Goal: Information Seeking & Learning: Learn about a topic

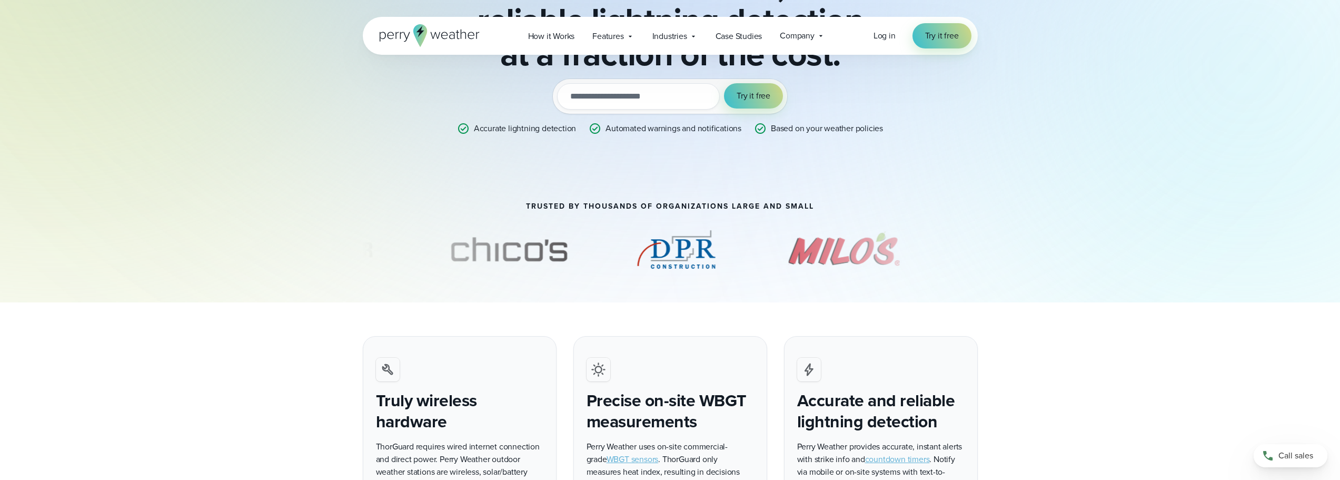
scroll to position [211, 0]
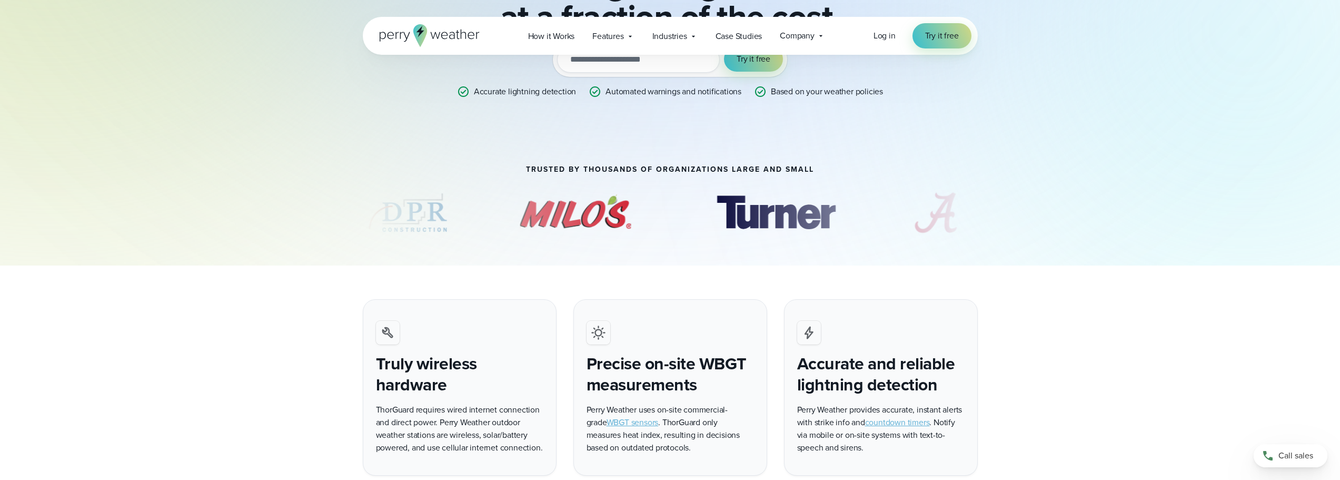
click at [993, 212] on div at bounding box center [670, 215] width 758 height 58
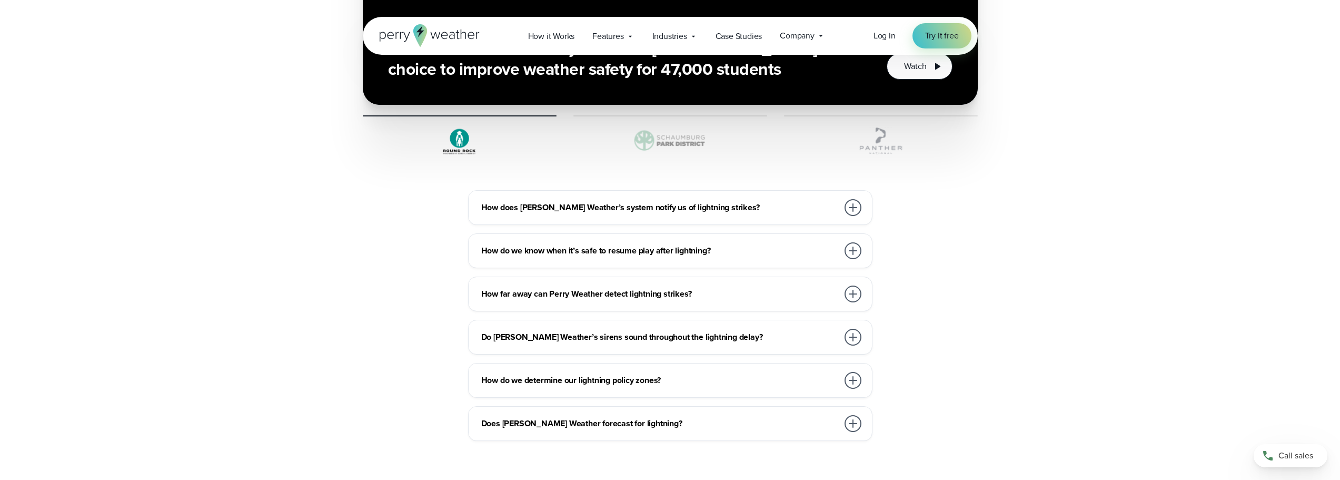
scroll to position [3632, 0]
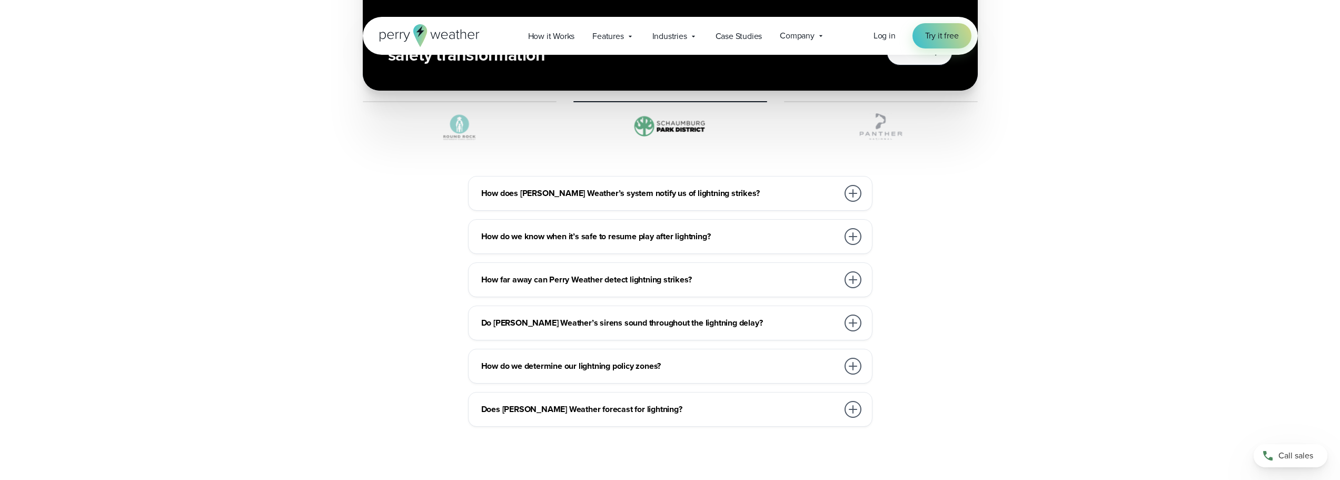
click at [725, 187] on h3 "How does [PERSON_NAME] Weather’s system notify us of lightning strikes?" at bounding box center [659, 193] width 357 height 13
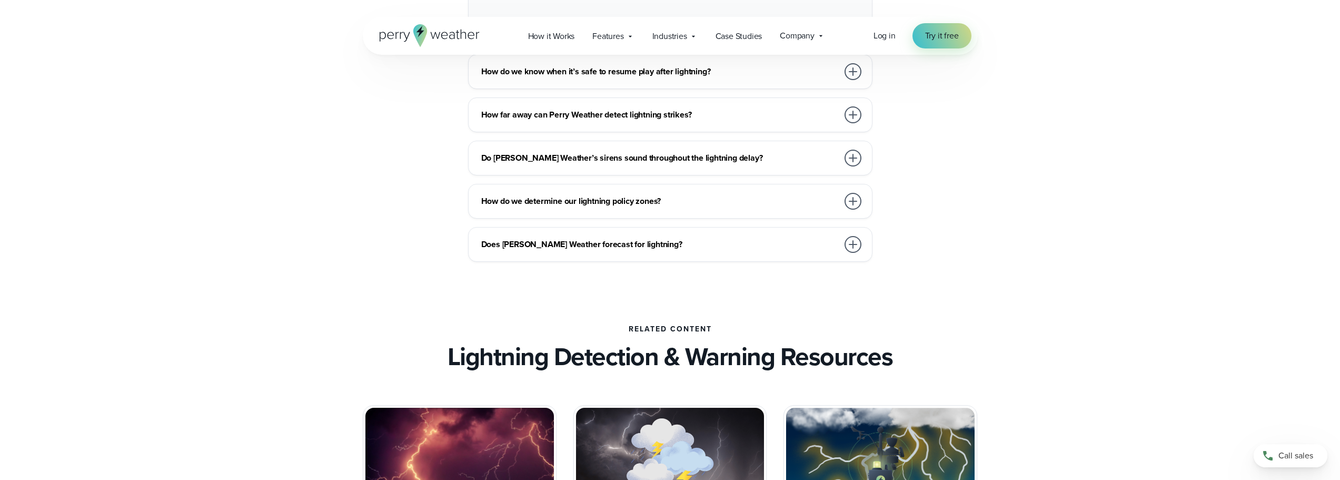
scroll to position [4054, 0]
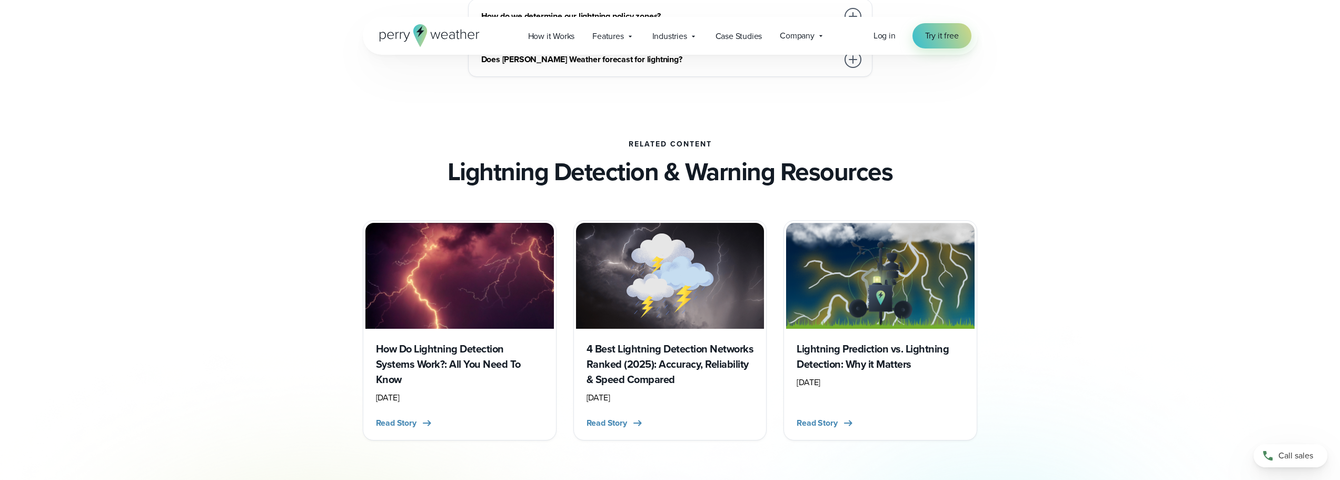
click at [671, 344] on h3 "4 Best Lightning Detection Networks Ranked (2025): Accuracy, Reliability & Spee…" at bounding box center [669, 364] width 167 height 46
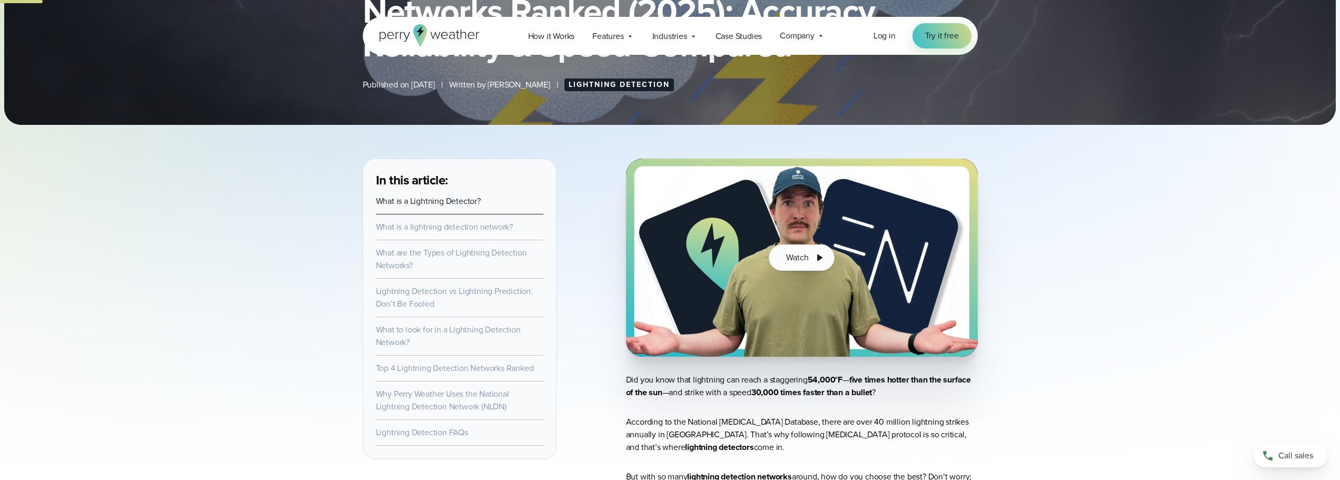
scroll to position [158, 0]
